Goal: Task Accomplishment & Management: Use online tool/utility

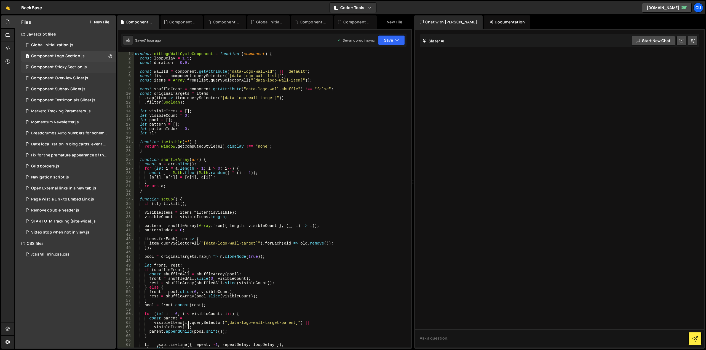
click at [76, 67] on div "Component Sticky Section.js" at bounding box center [59, 67] width 56 height 5
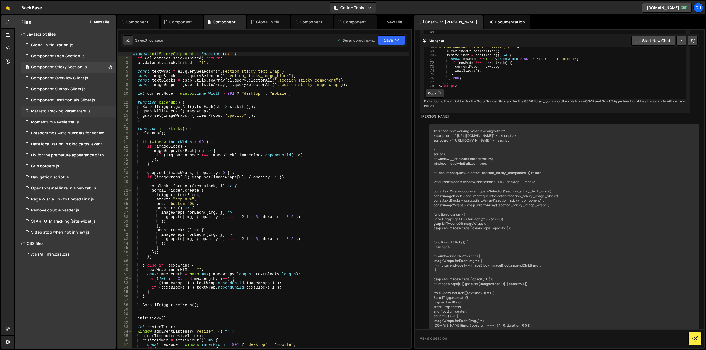
click at [72, 111] on div "Marketo Tracking Paramaters.js" at bounding box center [61, 111] width 60 height 5
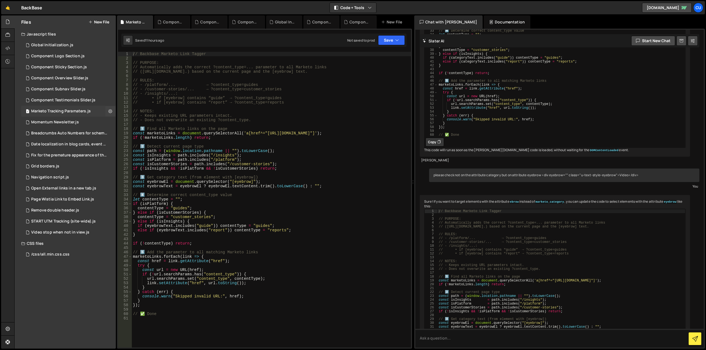
scroll to position [651, 0]
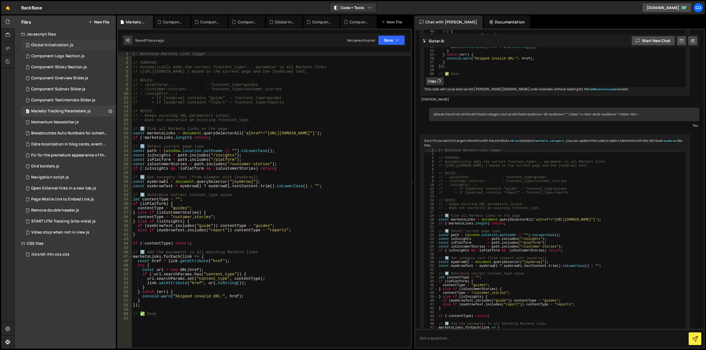
click at [58, 47] on div "Global Initialization.js" at bounding box center [52, 45] width 42 height 5
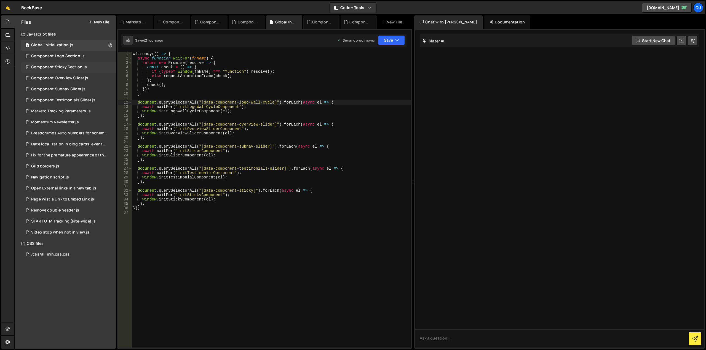
click at [77, 66] on div "Component Sticky Section.js" at bounding box center [59, 67] width 56 height 5
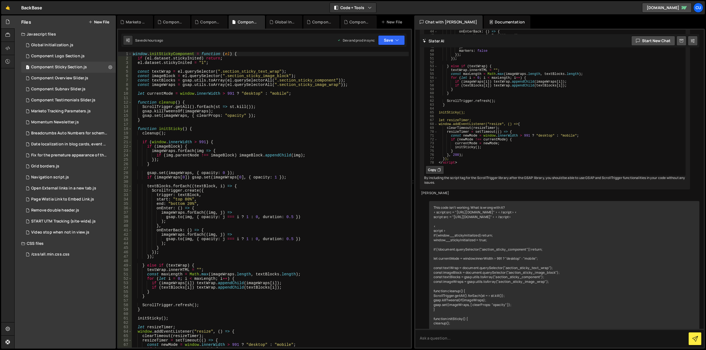
scroll to position [1986, 0]
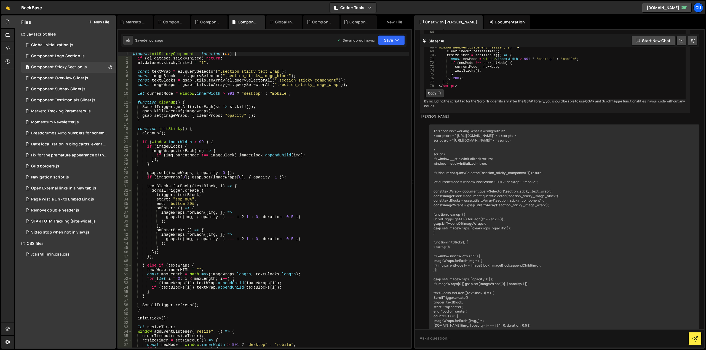
click at [319, 134] on div "window . initStickyComponent = function ( el ) { if ( el . dataset . stickyInit…" at bounding box center [270, 204] width 277 height 305
type textarea "};"
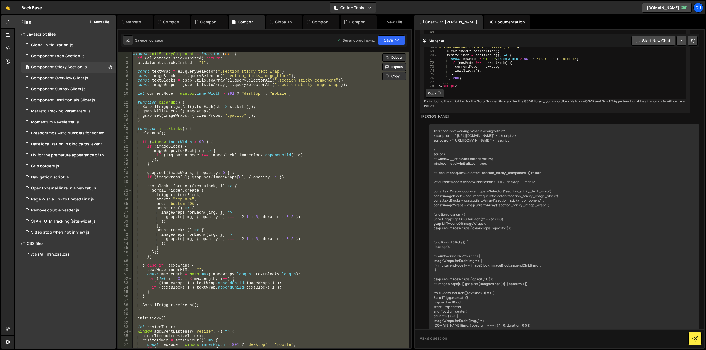
paste textarea
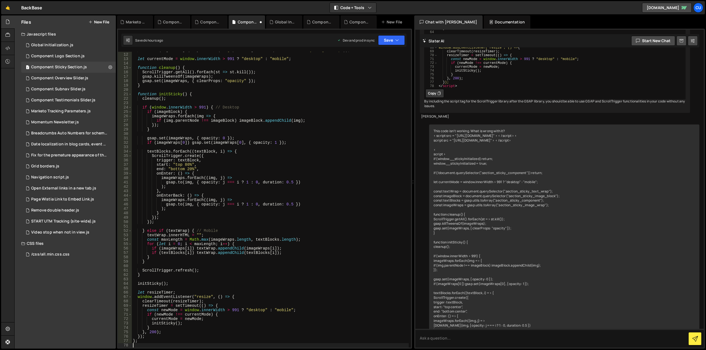
scroll to position [48, 0]
click at [391, 39] on button "Save" at bounding box center [391, 40] width 27 height 10
click at [366, 72] on div "Save to Production S" at bounding box center [372, 72] width 57 height 6
click at [260, 93] on div ". filter ( img => img . querySelector ( "img" ) && ! img . closest ( ".section_…" at bounding box center [270, 200] width 277 height 305
click at [320, 98] on div ". filter ( img => img . querySelector ( "img" ) && ! img . closest ( ".section_…" at bounding box center [270, 200] width 277 height 305
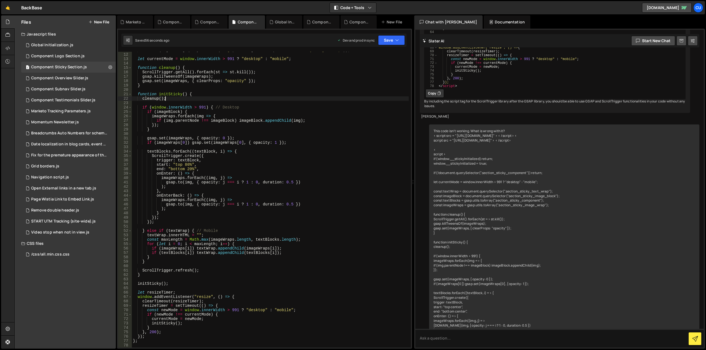
type textarea "};"
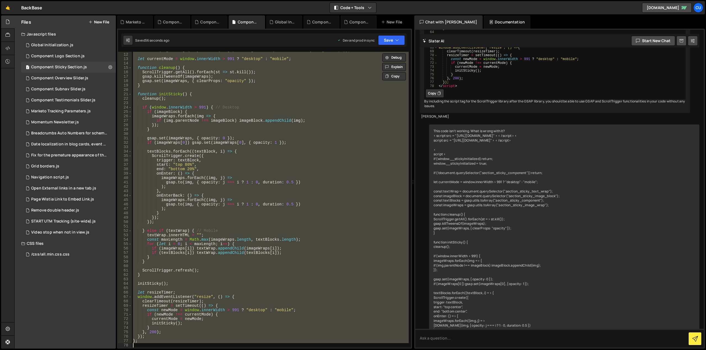
paste textarea
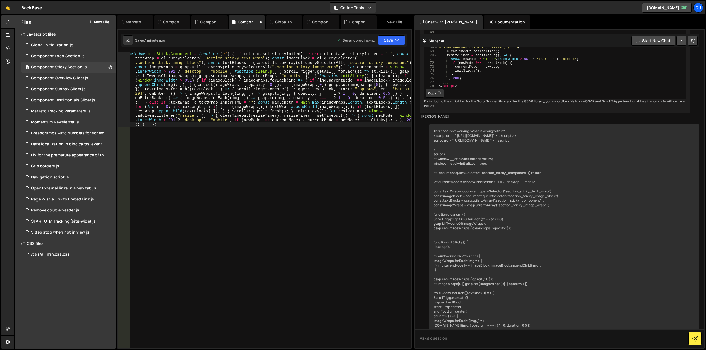
click at [278, 105] on div "window . initStickyComponent = function ( el ) { if ( el . dataset . stickyInit…" at bounding box center [269, 275] width 281 height 446
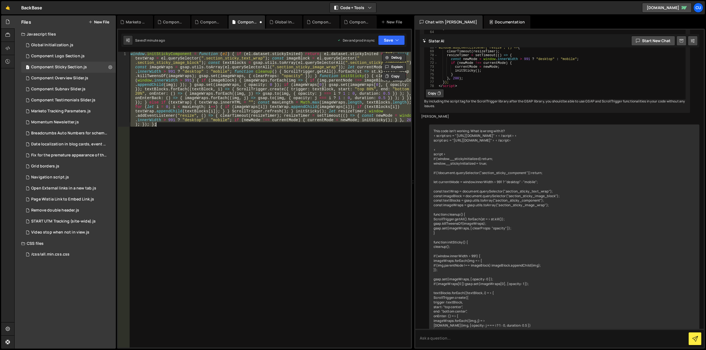
paste textarea
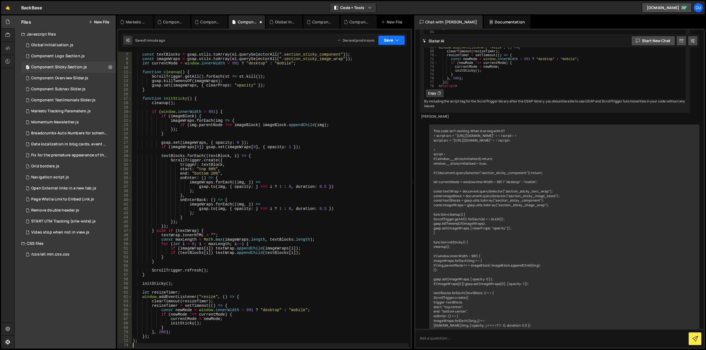
click at [389, 40] on button "Save" at bounding box center [391, 40] width 27 height 10
click at [363, 80] on div "Saved 1 minute ago" at bounding box center [372, 77] width 57 height 7
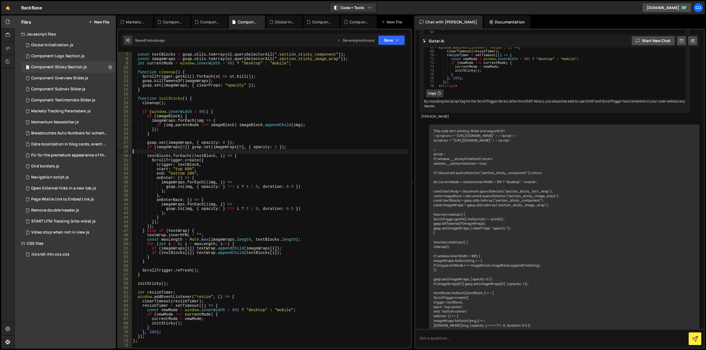
click at [284, 152] on div "const imageBlock = el . querySelector ( ".section_sticky_image_block" ) ; const…" at bounding box center [270, 200] width 277 height 305
type textarea "};"
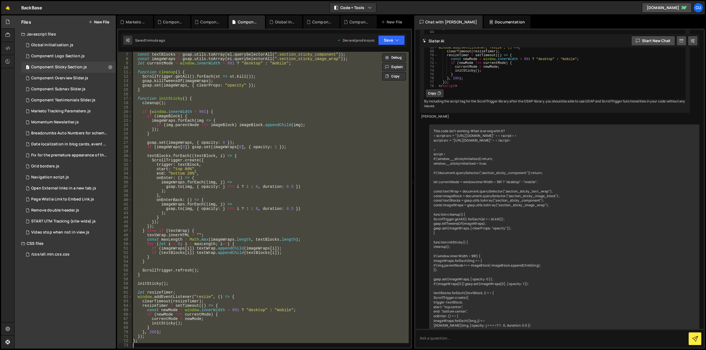
paste textarea
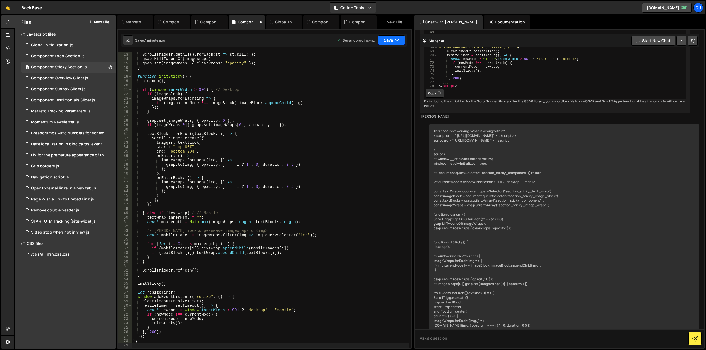
click at [384, 39] on button "Save" at bounding box center [391, 40] width 27 height 10
click at [375, 73] on div "Save to Production S" at bounding box center [372, 72] width 57 height 6
click at [345, 134] on div "function cleanup ( ) { ScrollTrigger . getAll ( ) . [GEOGRAPHIC_DATA] ( st => s…" at bounding box center [270, 200] width 277 height 305
type textarea "};"
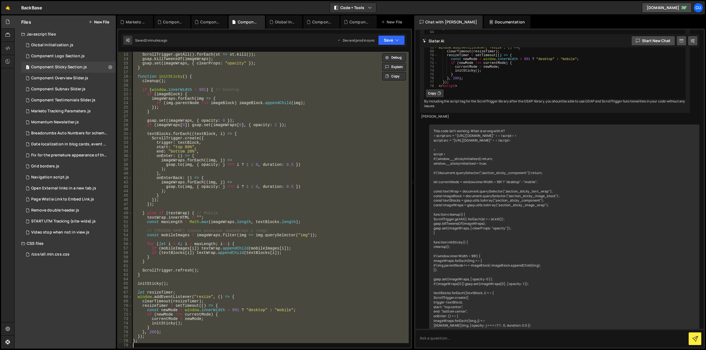
paste textarea
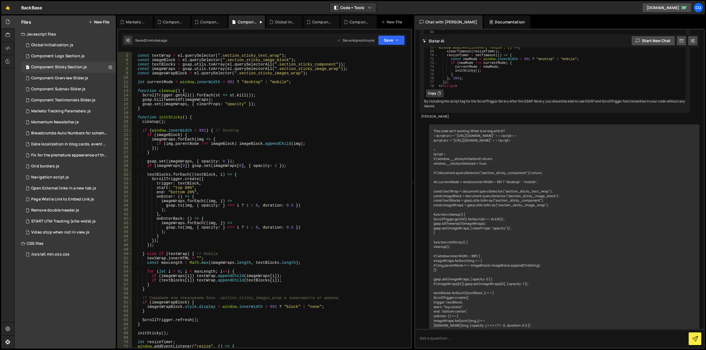
scroll to position [0, 0]
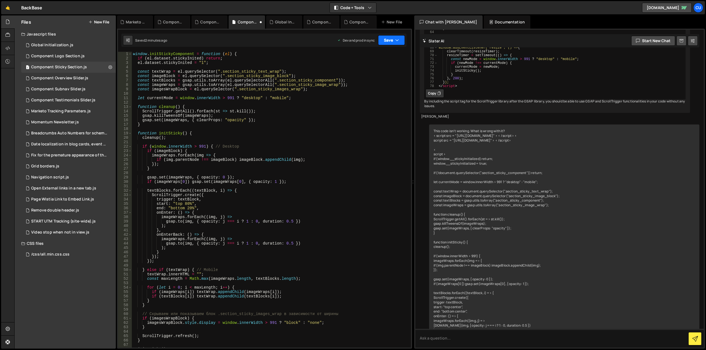
click at [385, 41] on button "Save" at bounding box center [391, 40] width 27 height 10
click at [371, 72] on div "Save to Production S" at bounding box center [372, 72] width 57 height 6
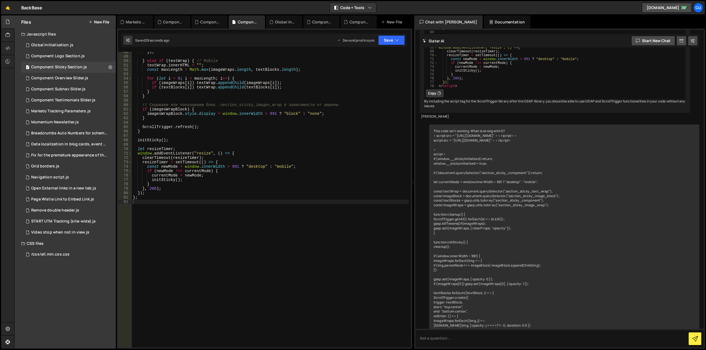
type textarea "}"
click at [337, 133] on div "}) ; } else if ( textWrap ) { // Mobile textWrap . innerHTML = "" ; const maxLe…" at bounding box center [270, 202] width 277 height 305
click at [195, 101] on div "}) ; } else if ( textWrap ) { // Mobile textWrap . innerHTML = "" ; const maxLe…" at bounding box center [270, 202] width 277 height 305
click at [194, 104] on div "}) ; } else if ( textWrap ) { // Mobile textWrap . innerHTML = "" ; const maxLe…" at bounding box center [270, 202] width 277 height 305
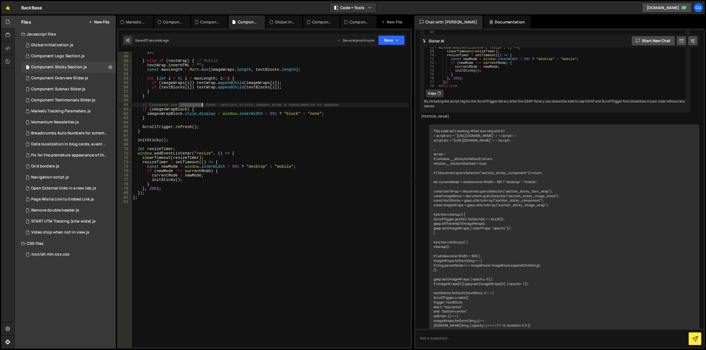
click at [194, 104] on div "}) ; } else if ( textWrap ) { // Mobile textWrap . innerHTML = "" ; const maxLe…" at bounding box center [270, 202] width 277 height 305
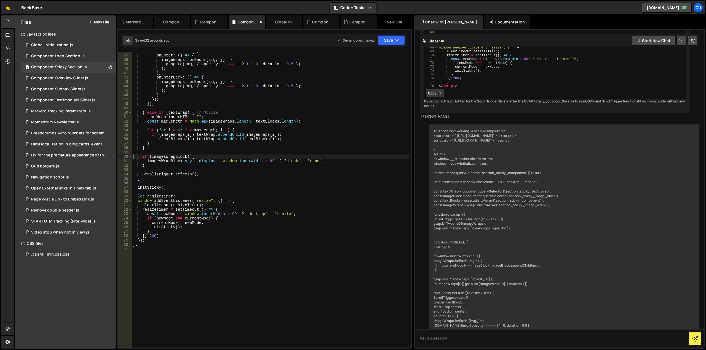
scroll to position [108, 0]
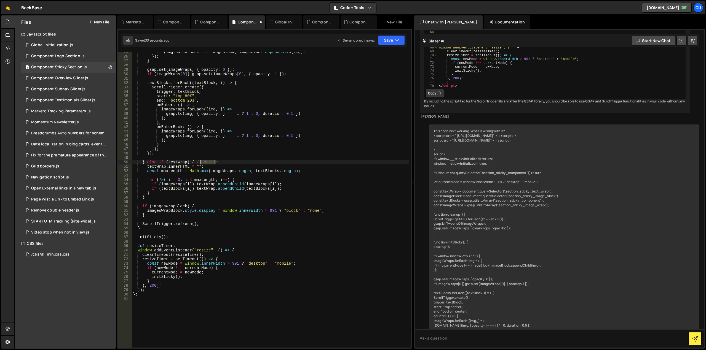
drag, startPoint x: 219, startPoint y: 163, endPoint x: 197, endPoint y: 162, distance: 22.3
click at [197, 162] on div "if ( img . parentNode !== imageBlock ) imageBlock . appendChild ( img ) ; }) ; …" at bounding box center [270, 202] width 277 height 305
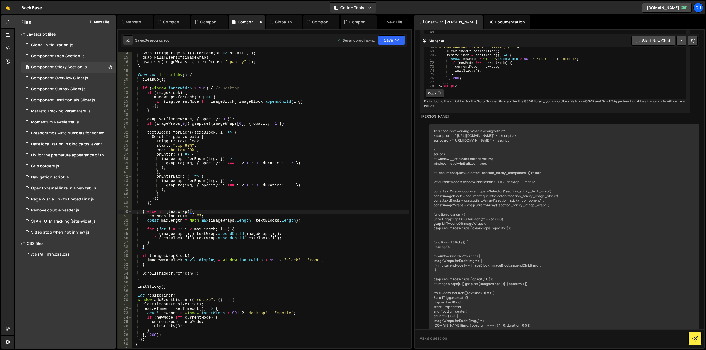
scroll to position [9, 0]
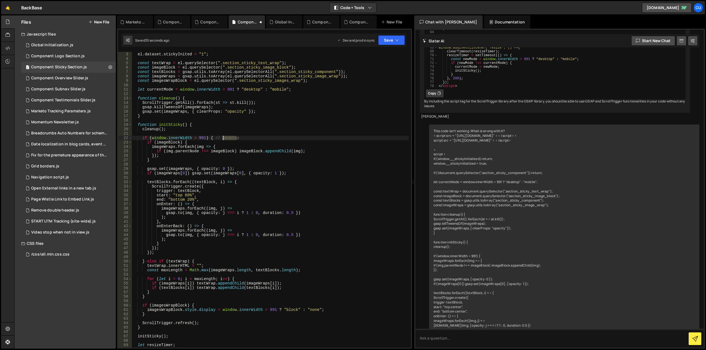
drag, startPoint x: 240, startPoint y: 137, endPoint x: 218, endPoint y: 139, distance: 22.7
click at [216, 139] on div "if ( el . dataset . stickyInited ) return ; el . dataset . stickyInited = "1" ;…" at bounding box center [270, 200] width 277 height 305
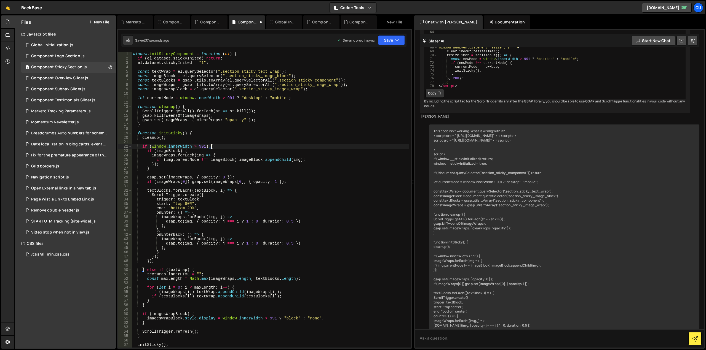
click at [269, 135] on div "window . initStickyComponent = function ( el ) { if ( el . dataset . stickyInit…" at bounding box center [270, 204] width 277 height 305
type textarea "function initSticky() {"
click at [386, 41] on button "Save" at bounding box center [391, 40] width 27 height 10
click at [362, 75] on div "Saved 38 seconds ago" at bounding box center [372, 77] width 57 height 7
